Goal: Task Accomplishment & Management: Manage account settings

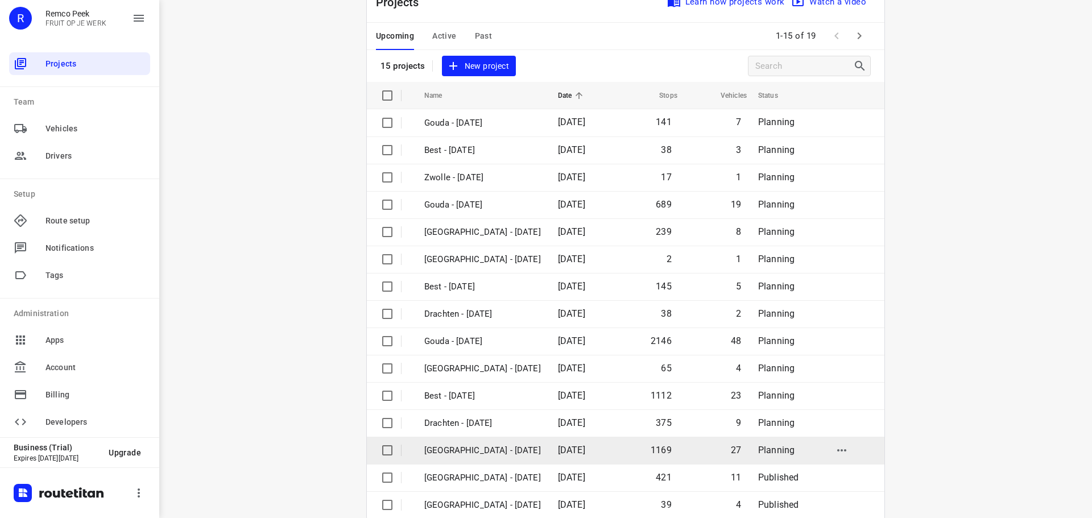
scroll to position [57, 0]
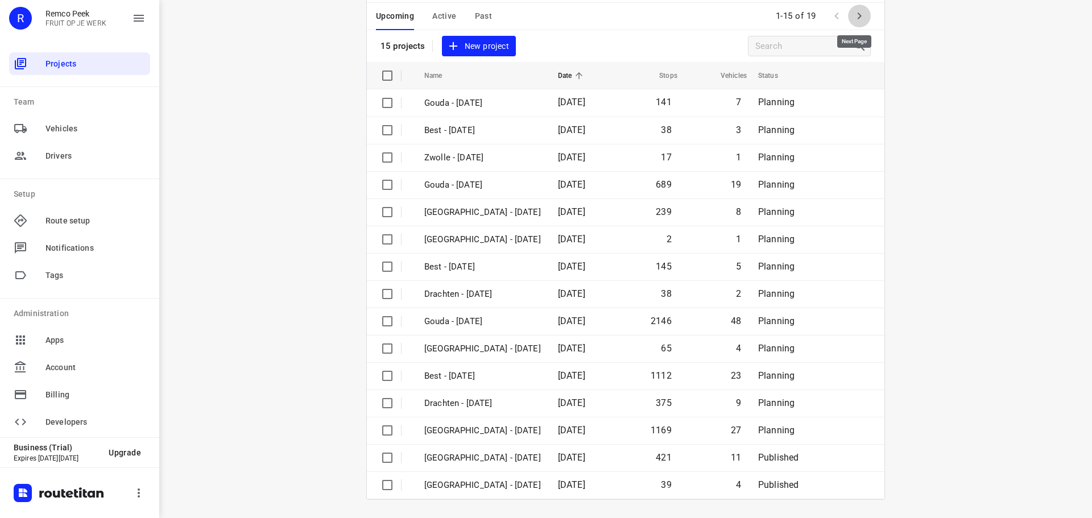
click at [862, 17] on icon "button" at bounding box center [860, 16] width 14 height 14
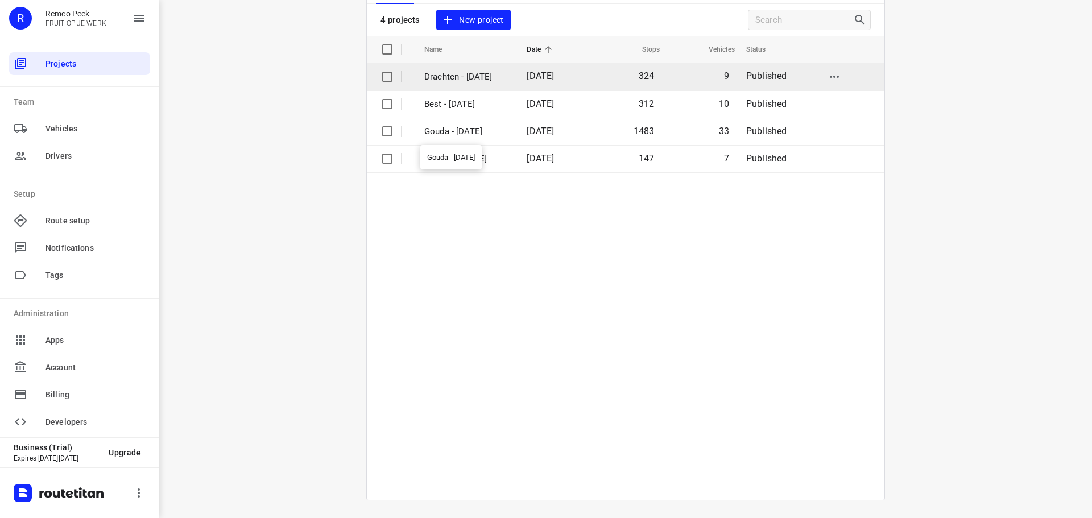
scroll to position [84, 0]
click at [481, 77] on p "Drachten - Tuesday" at bounding box center [466, 76] width 85 height 13
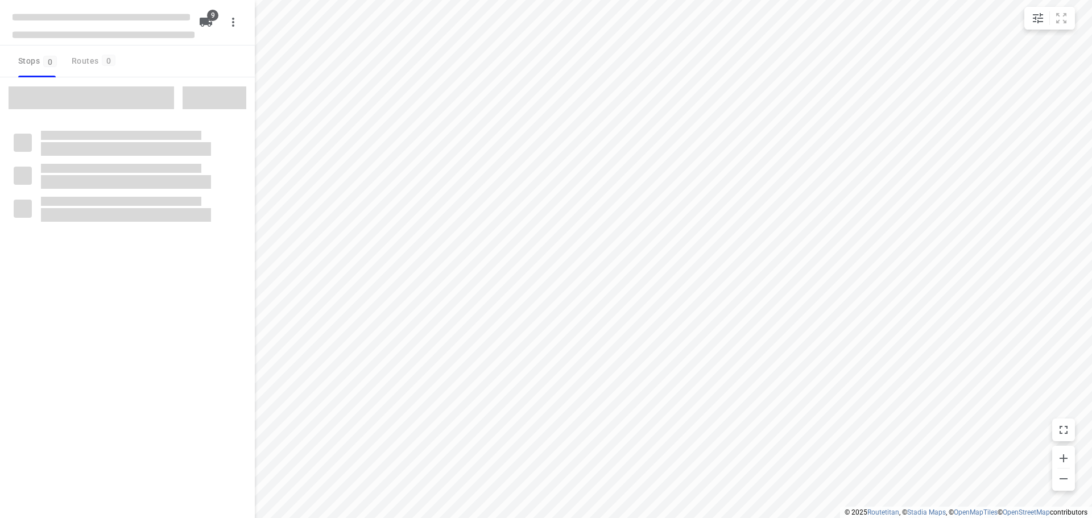
checkbox input "true"
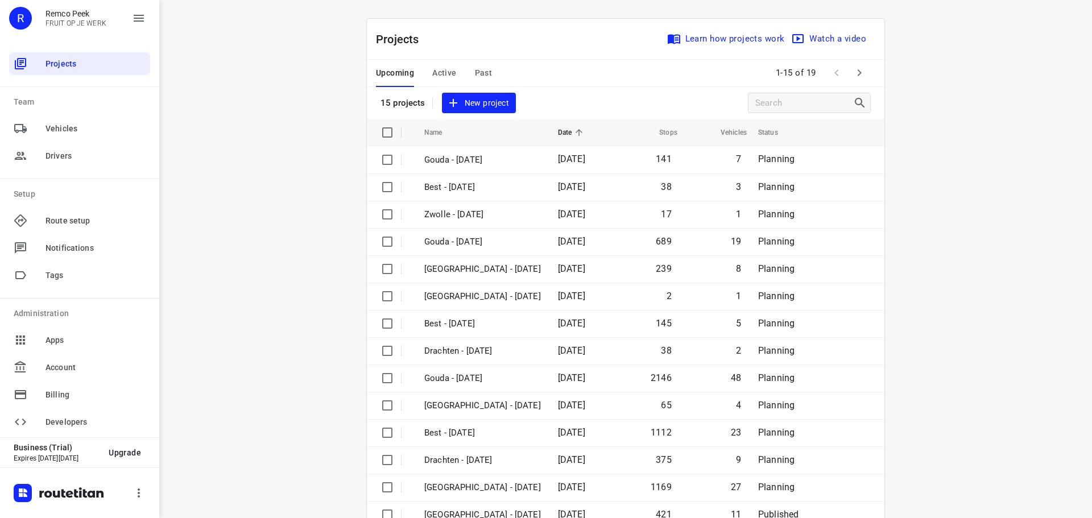
click at [448, 67] on span "Active" at bounding box center [444, 73] width 24 height 14
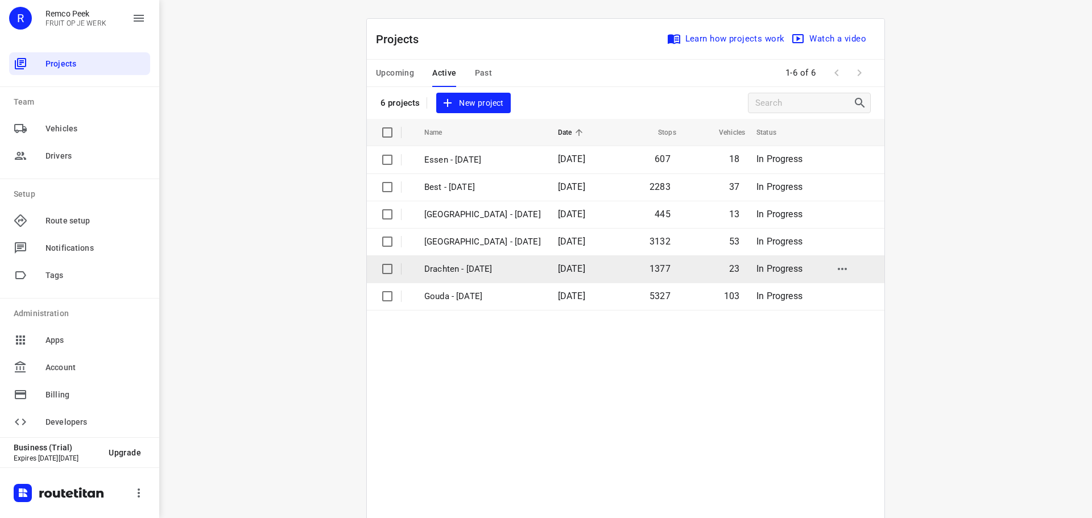
click at [451, 271] on p "Drachten - [DATE]" at bounding box center [482, 269] width 117 height 13
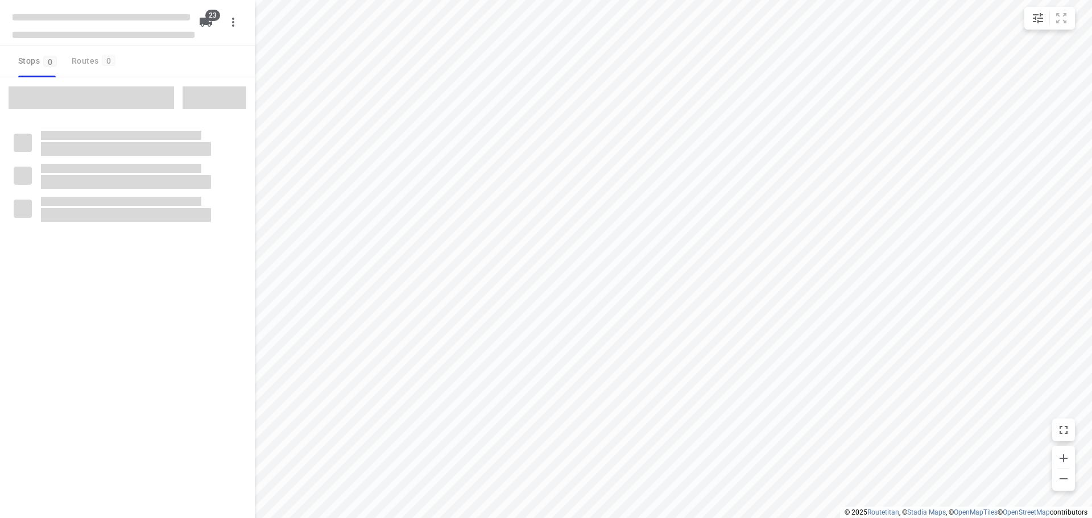
checkbox input "true"
